Goal: Find specific page/section: Find specific page/section

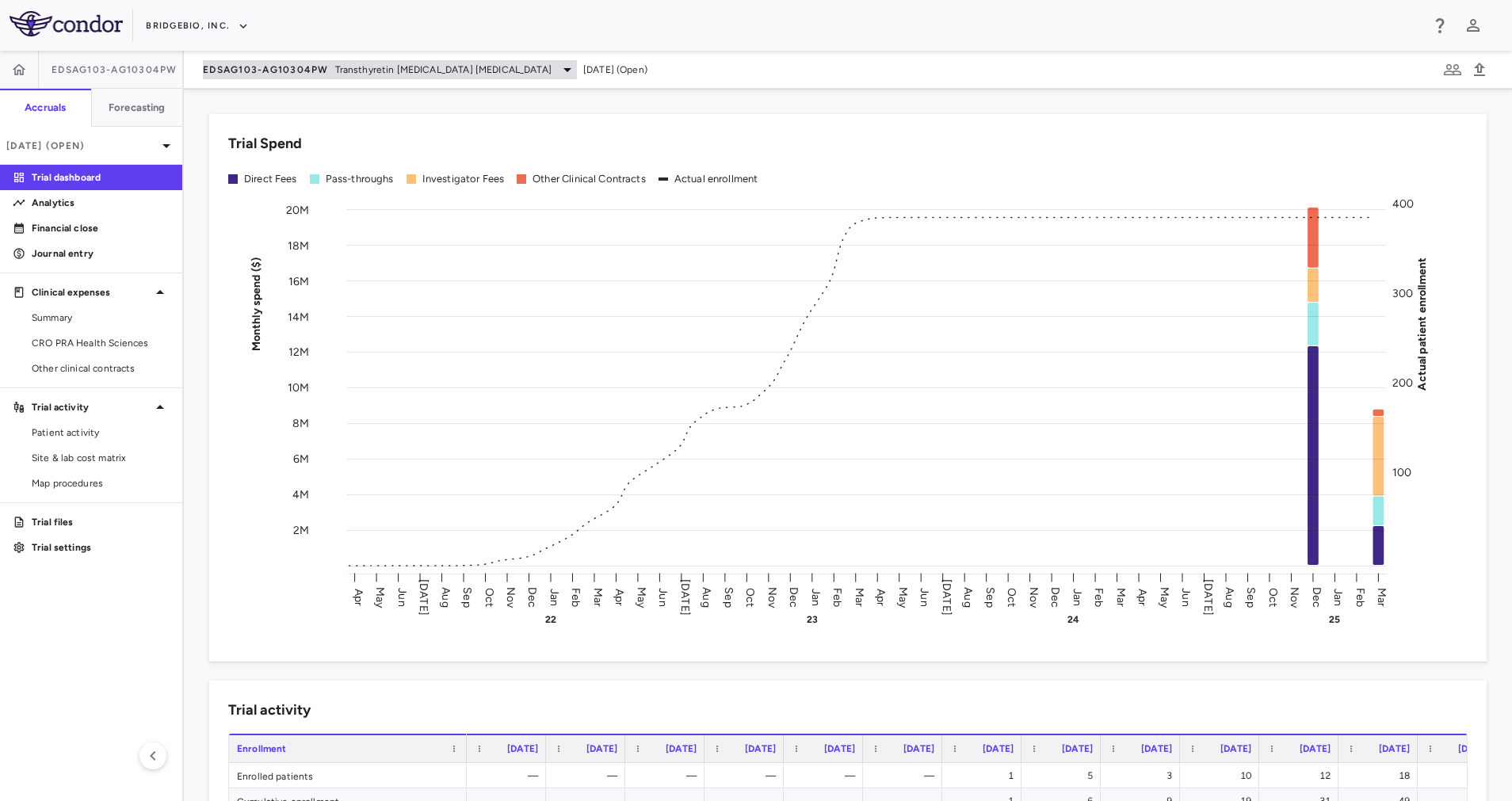
click at [320, 69] on span "EDSAG103-AG10304PW" at bounding box center [265, 70] width 126 height 12
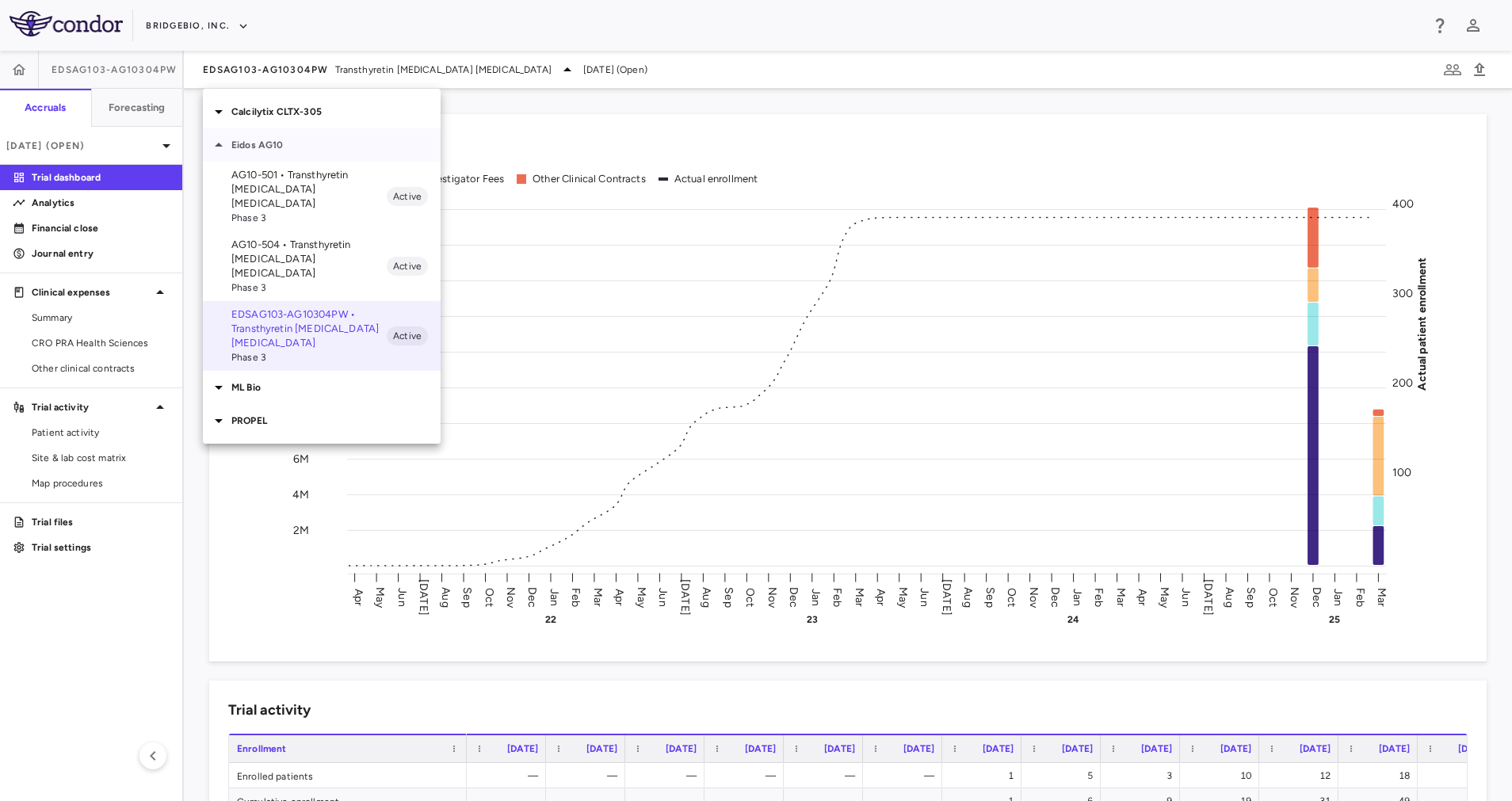
click at [285, 142] on p "Eidos AG10" at bounding box center [336, 145] width 210 height 14
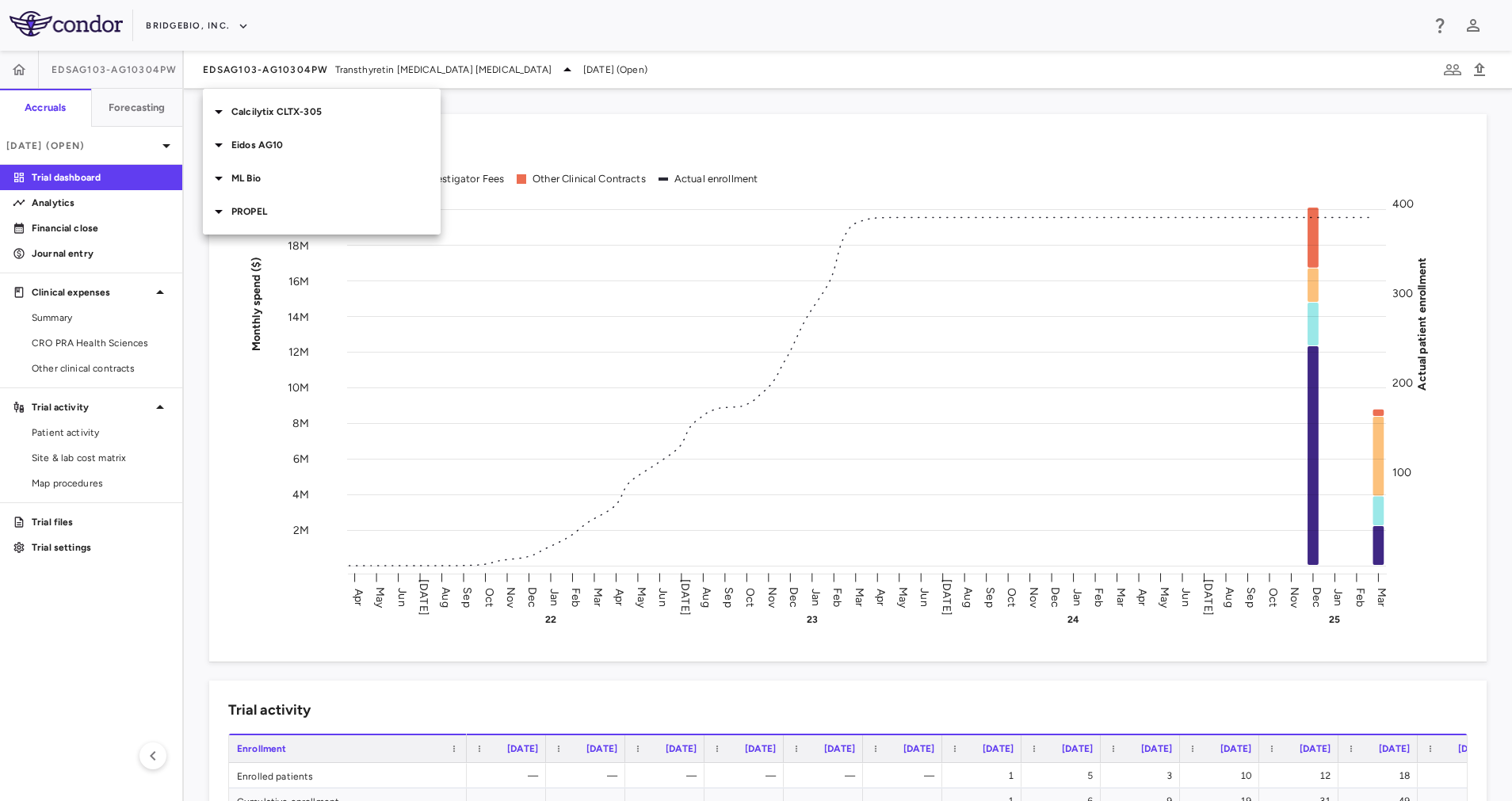
click at [282, 212] on p "PROPEL" at bounding box center [336, 211] width 210 height 14
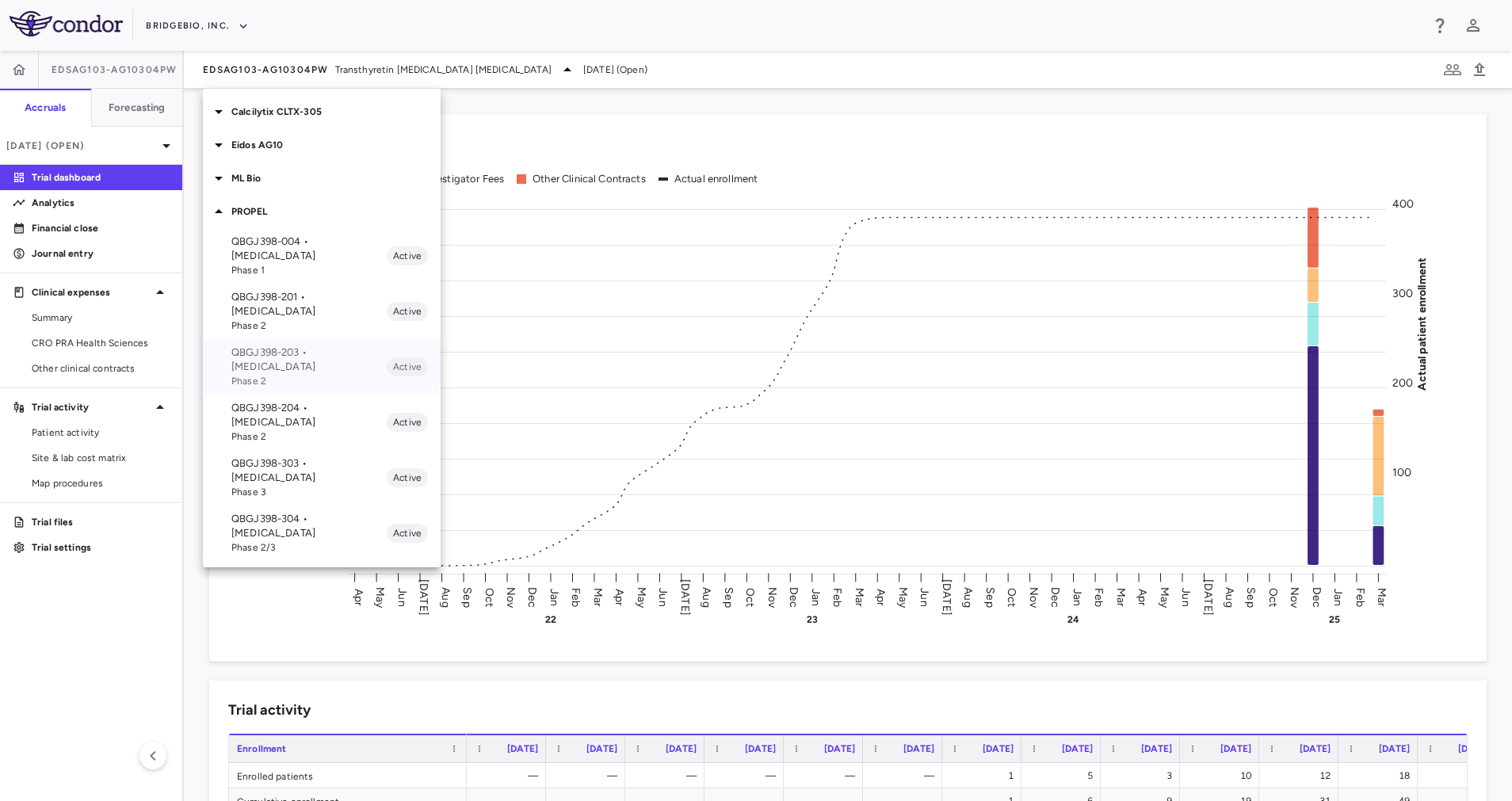
click at [317, 346] on p "QBGJ398-203 • Achondroplasia" at bounding box center [309, 360] width 156 height 28
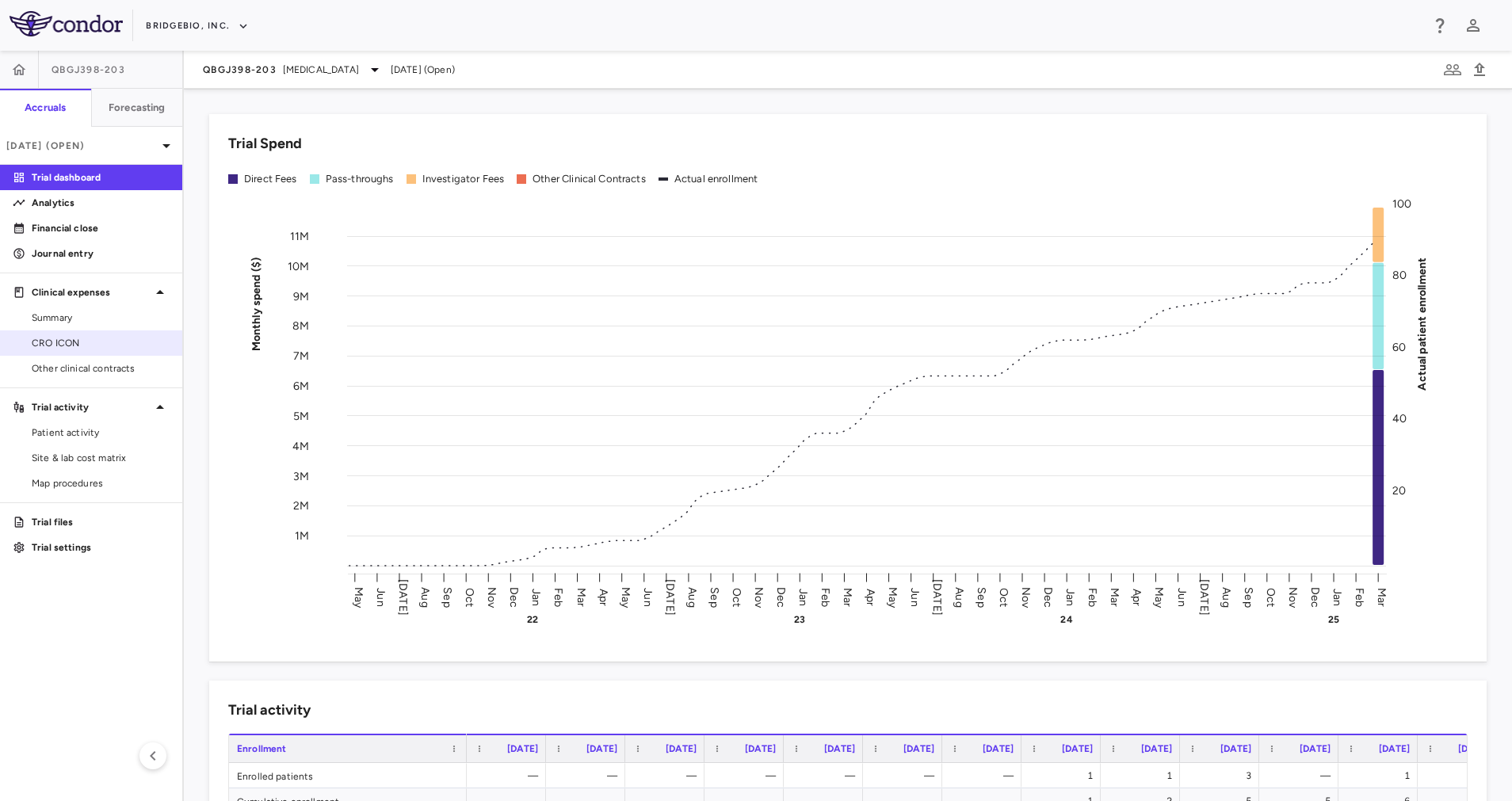
click at [68, 346] on span "CRO ICON" at bounding box center [101, 343] width 138 height 14
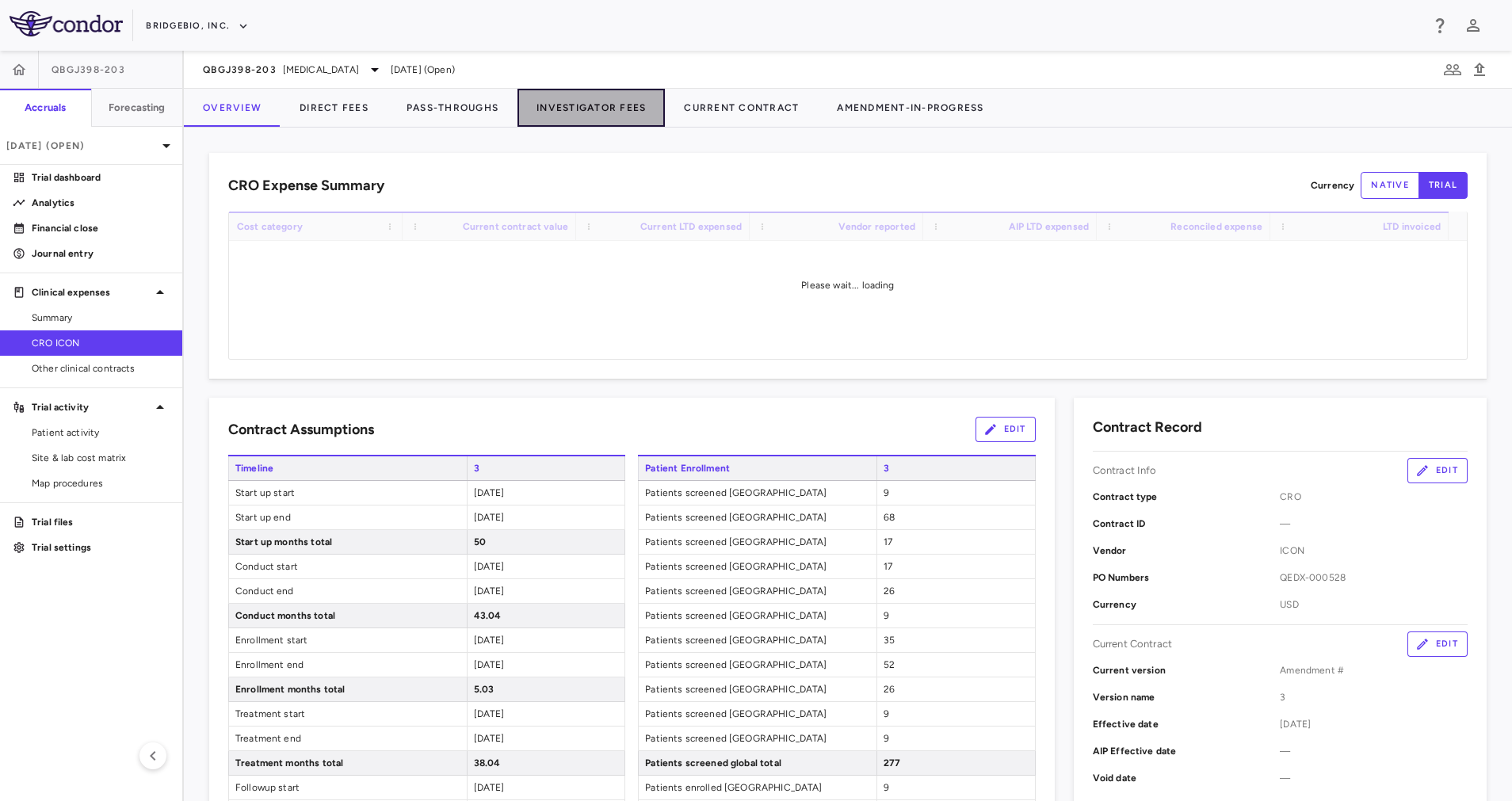
click at [607, 108] on button "Investigator Fees" at bounding box center [591, 107] width 148 height 38
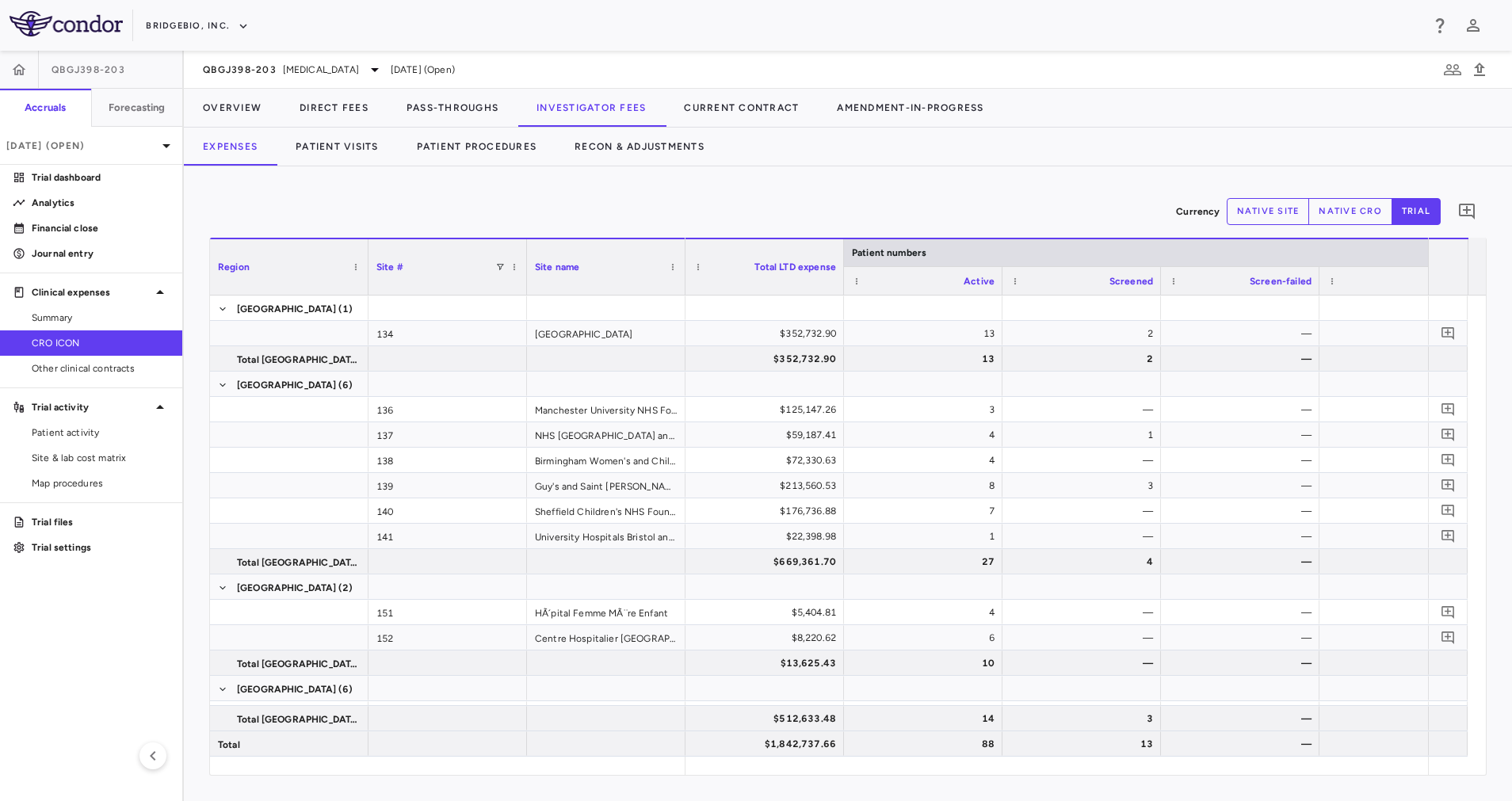
click at [1244, 214] on button "native site" at bounding box center [1269, 211] width 83 height 27
type button "site"
click at [365, 75] on icon at bounding box center [375, 70] width 19 height 19
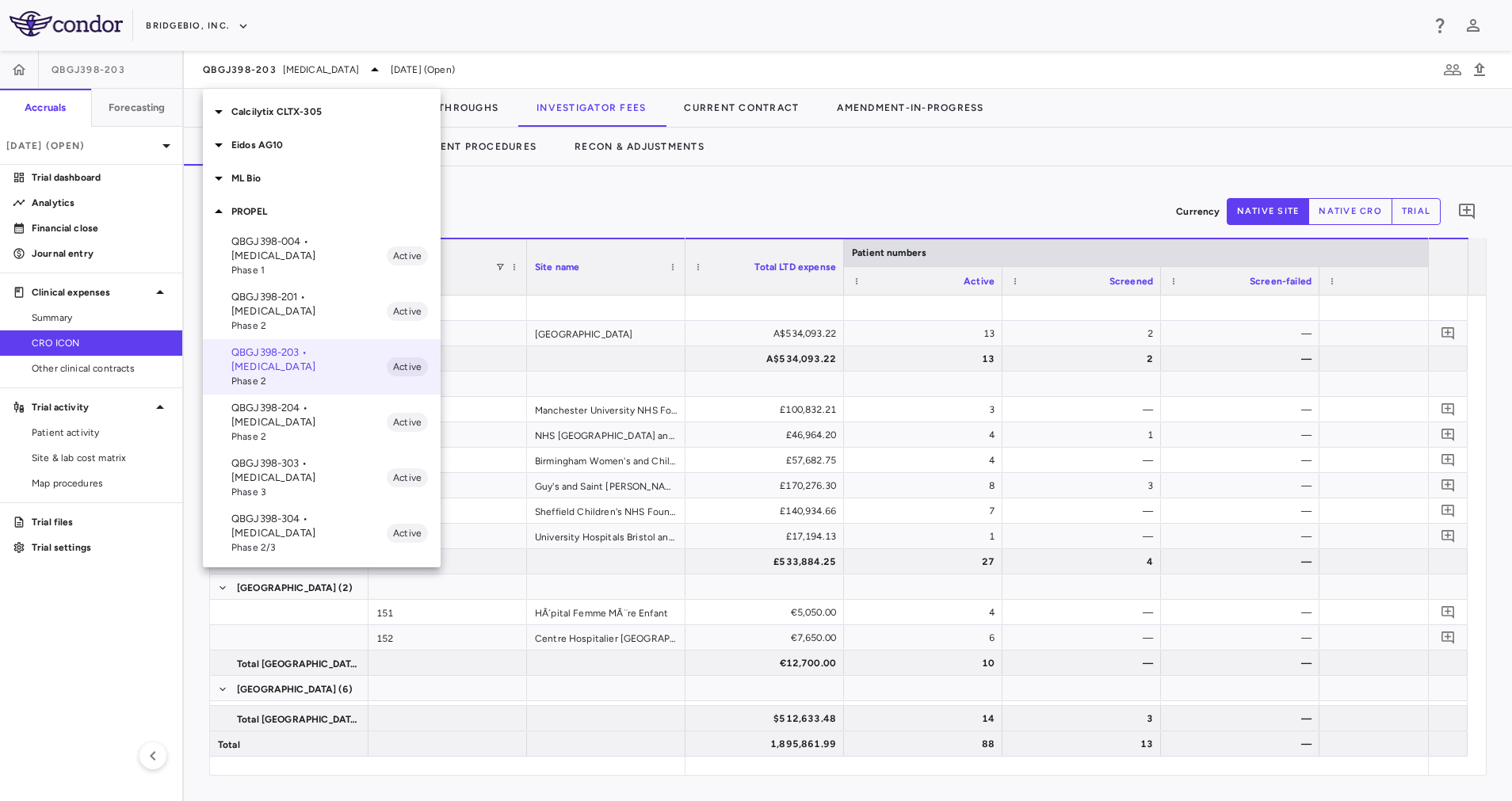
click at [307, 401] on p "QBGJ398-204 • Achondroplasia" at bounding box center [309, 416] width 156 height 28
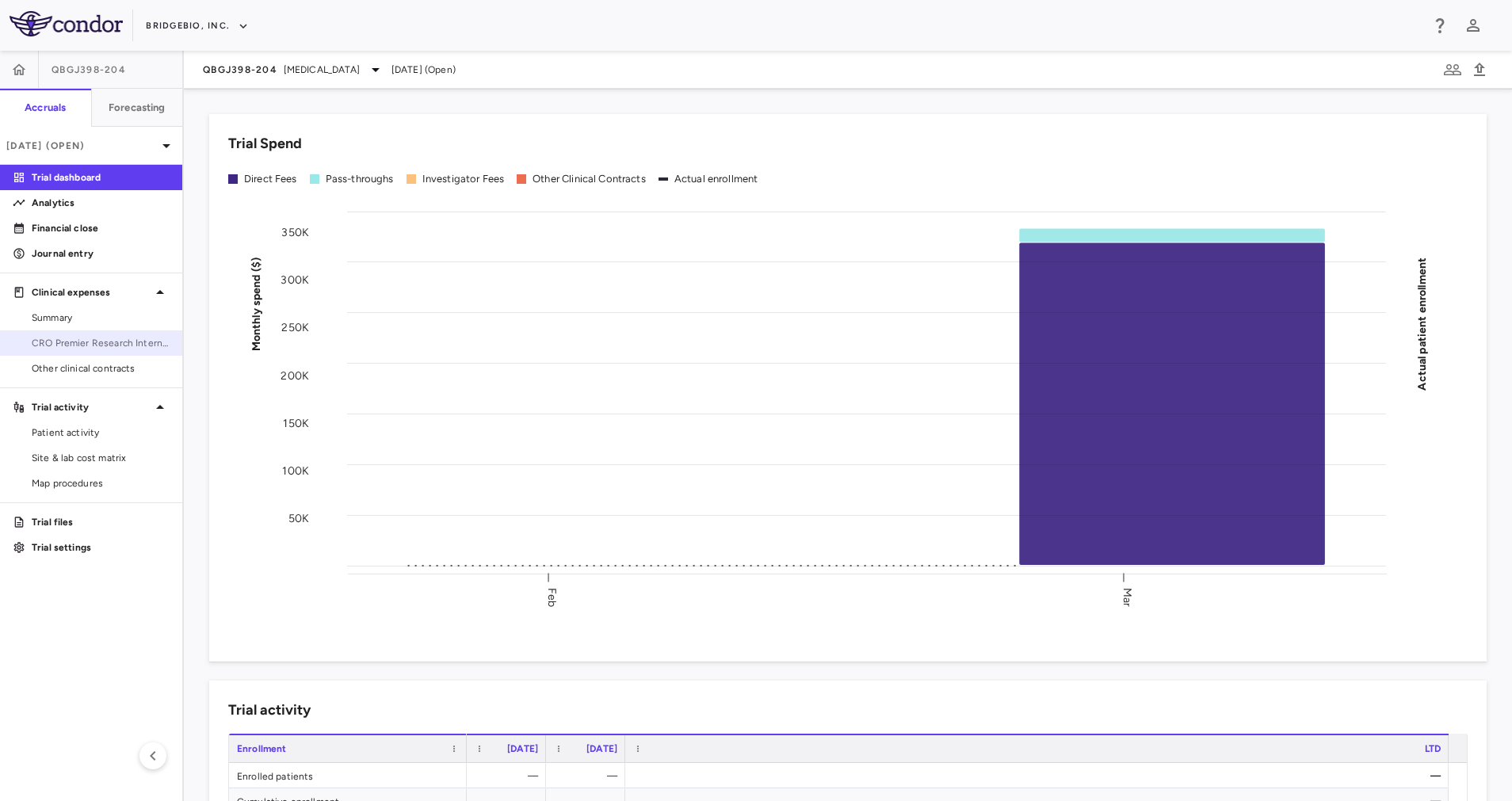
click at [97, 340] on span "CRO Premier Research International LLC" at bounding box center [101, 343] width 138 height 14
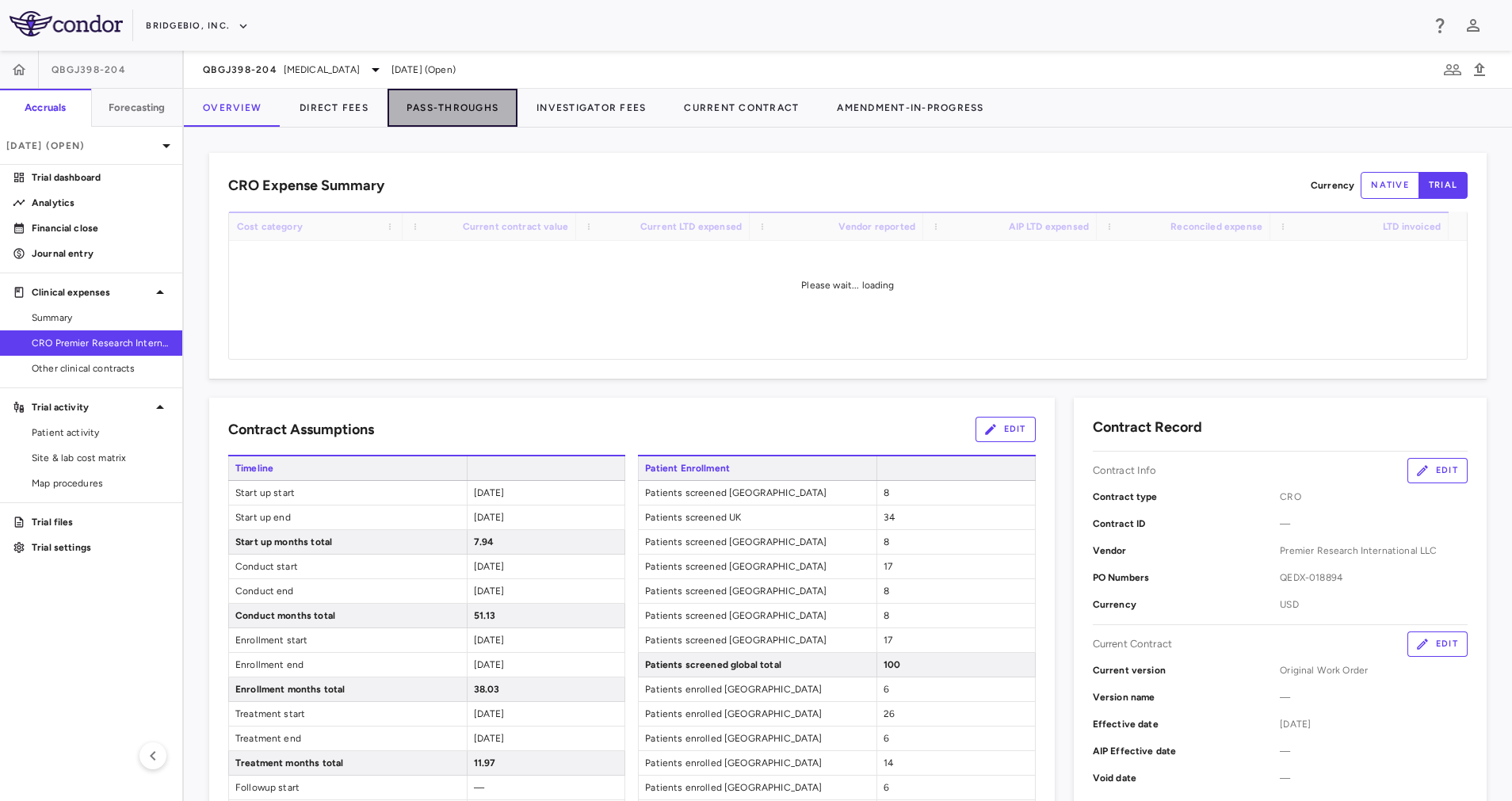
click at [461, 105] on button "Pass-Throughs" at bounding box center [452, 107] width 130 height 38
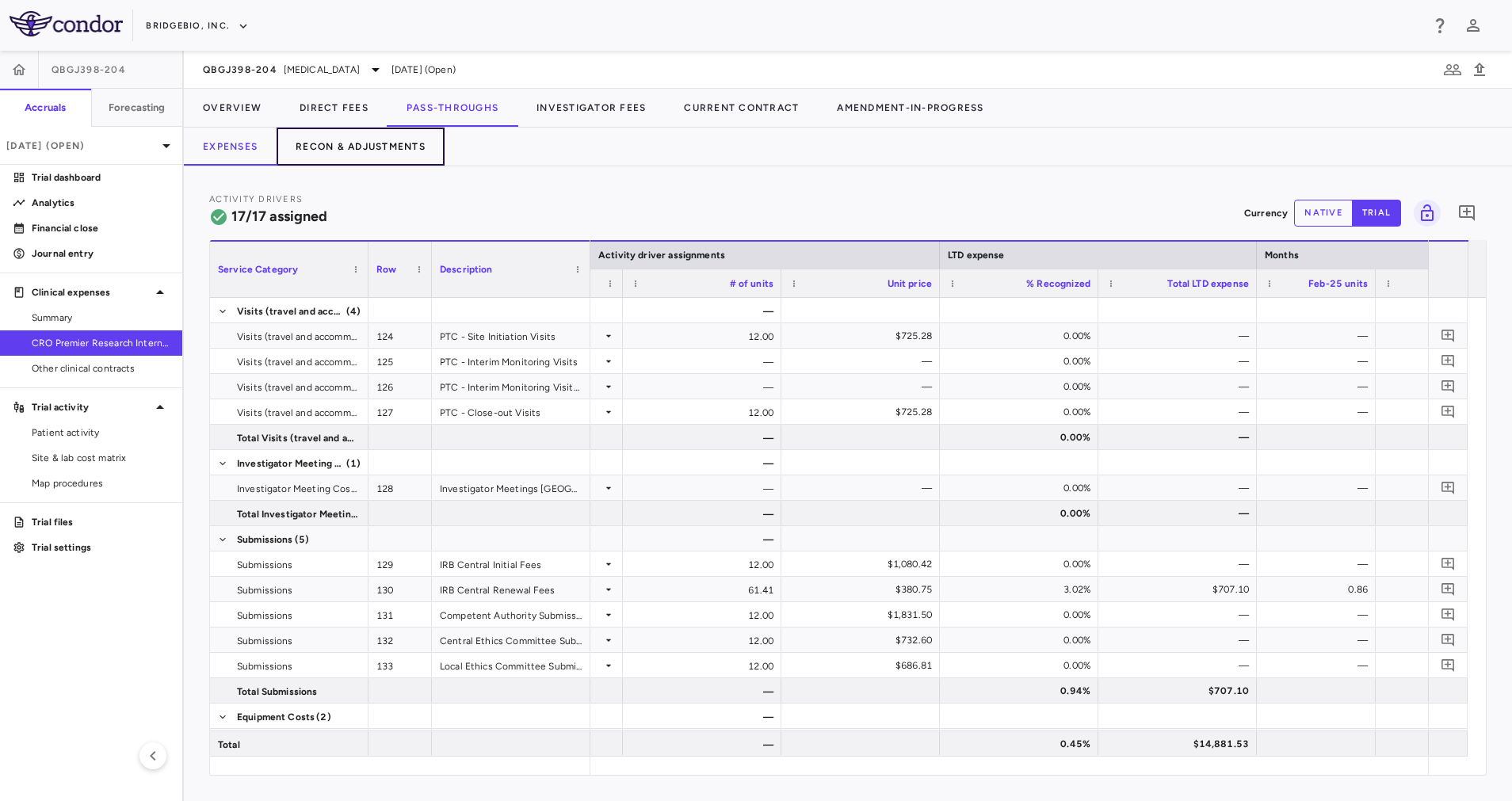
click at [385, 141] on button "Recon & Adjustments" at bounding box center [361, 146] width 168 height 38
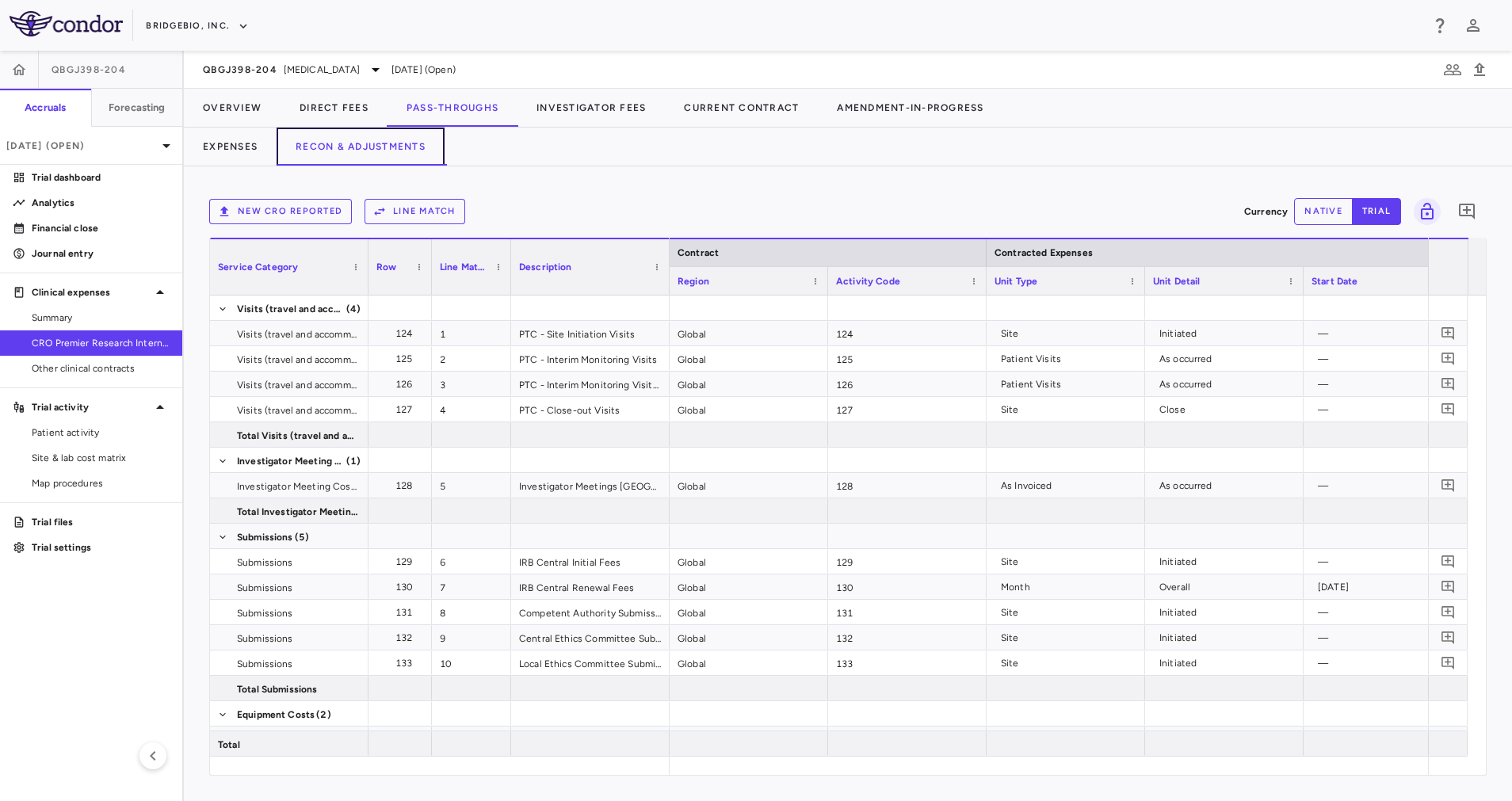
scroll to position [0, 2214]
